Goal: Contribute content

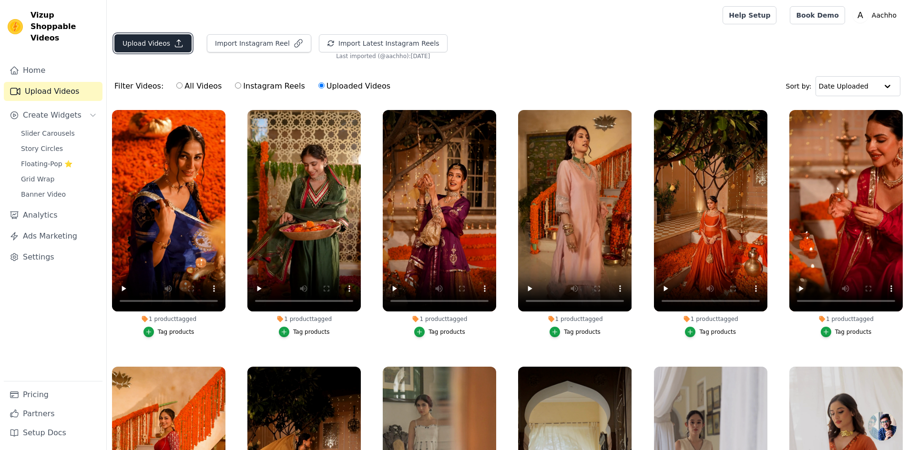
click at [151, 42] on button "Upload Videos" at bounding box center [152, 43] width 77 height 18
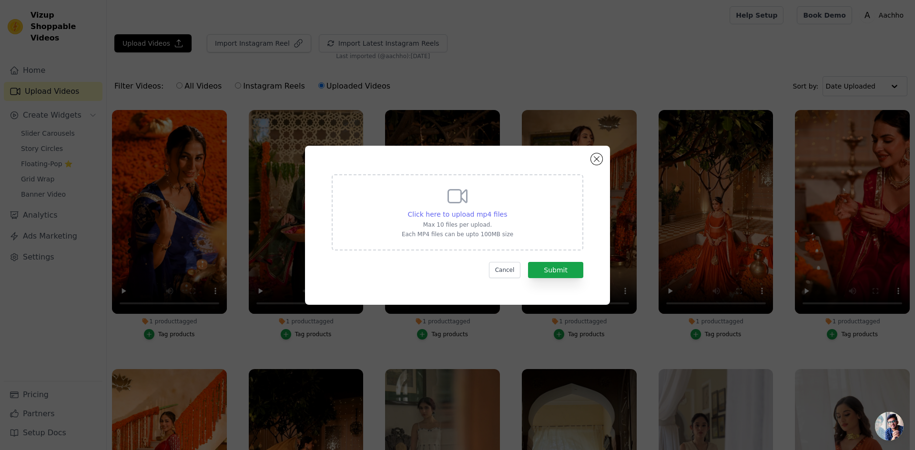
click at [454, 214] on span "Click here to upload mp4 files" at bounding box center [458, 215] width 100 height 8
click at [507, 210] on input "Click here to upload mp4 files Max 10 files per upload. Each MP4 files can be u…" at bounding box center [507, 209] width 0 height 0
type input "C:\fakepath\7.mp4"
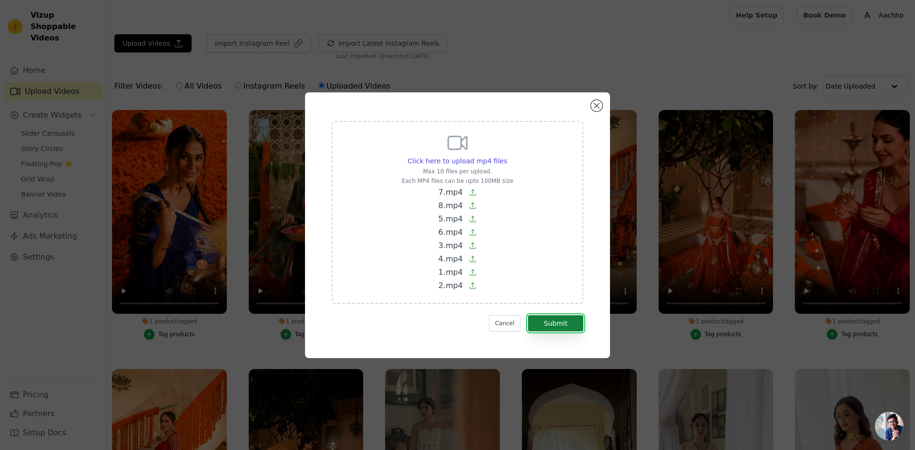
click at [551, 327] on button "Submit" at bounding box center [555, 324] width 55 height 16
